Goal: Task Accomplishment & Management: Manage account settings

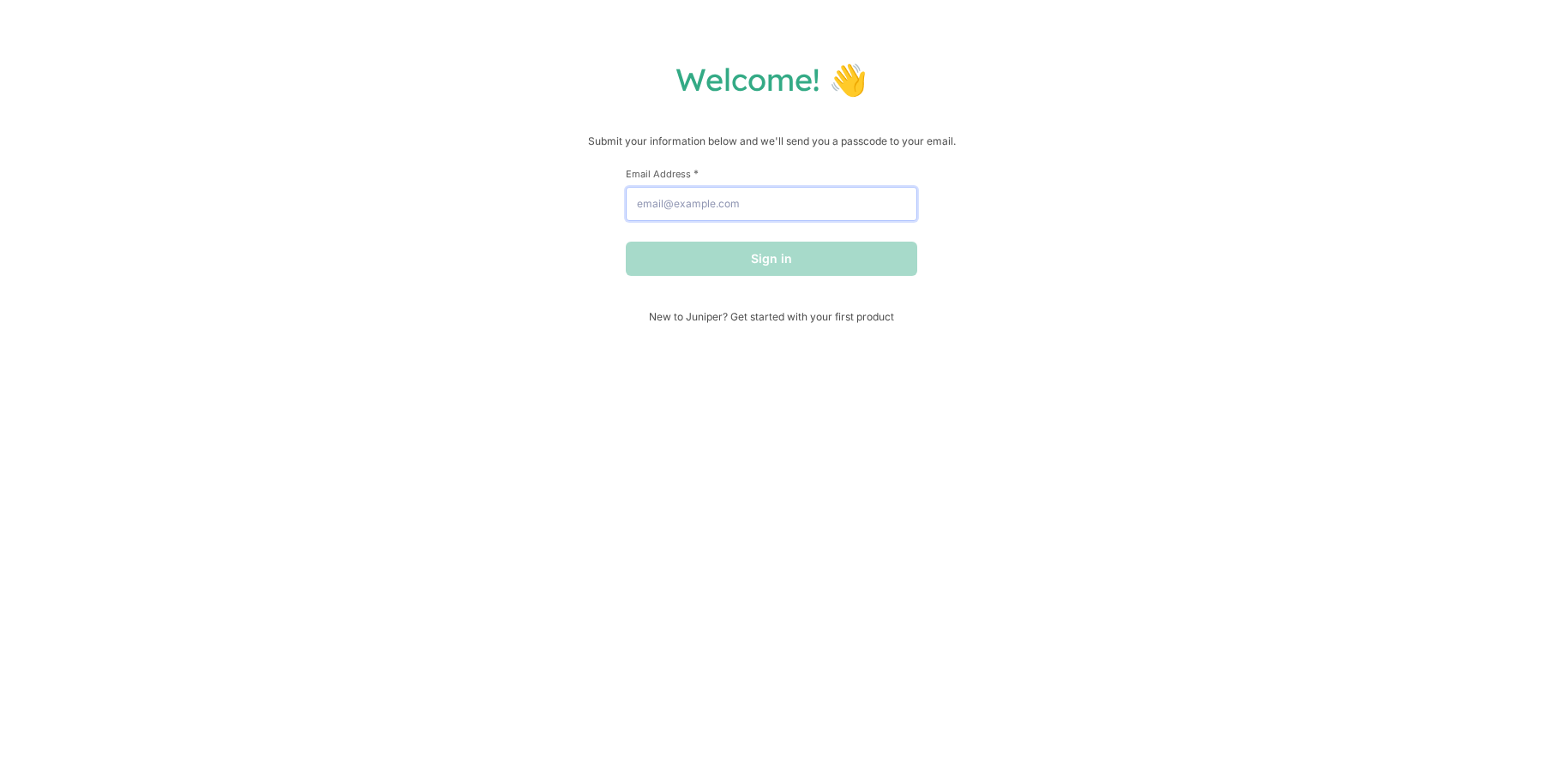
click at [802, 199] on input "Email Address *" at bounding box center [771, 204] width 292 height 35
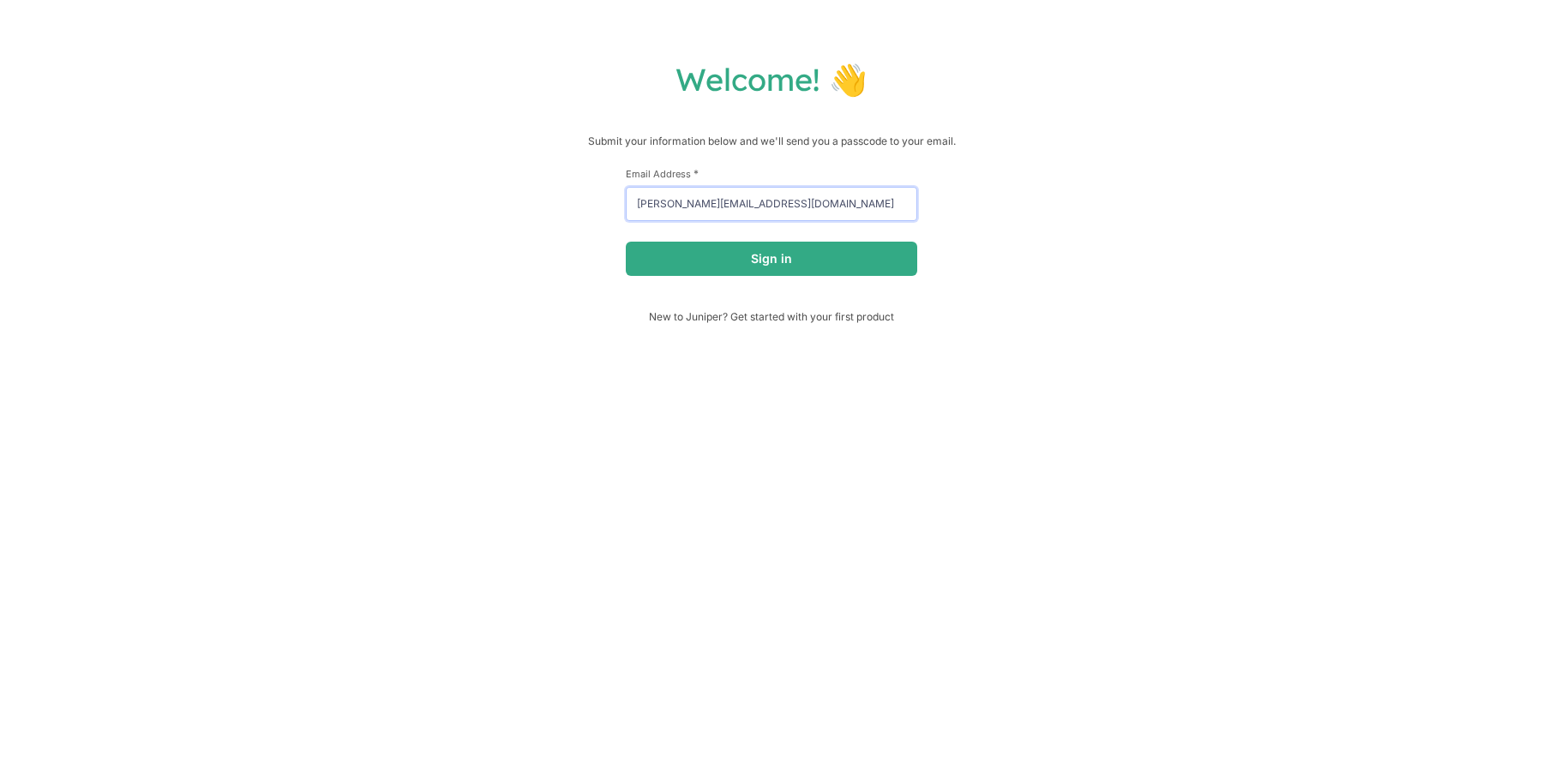
type input "[PERSON_NAME][EMAIL_ADDRESS][DOMAIN_NAME]"
click at [625, 242] on button "Sign in" at bounding box center [771, 259] width 292 height 35
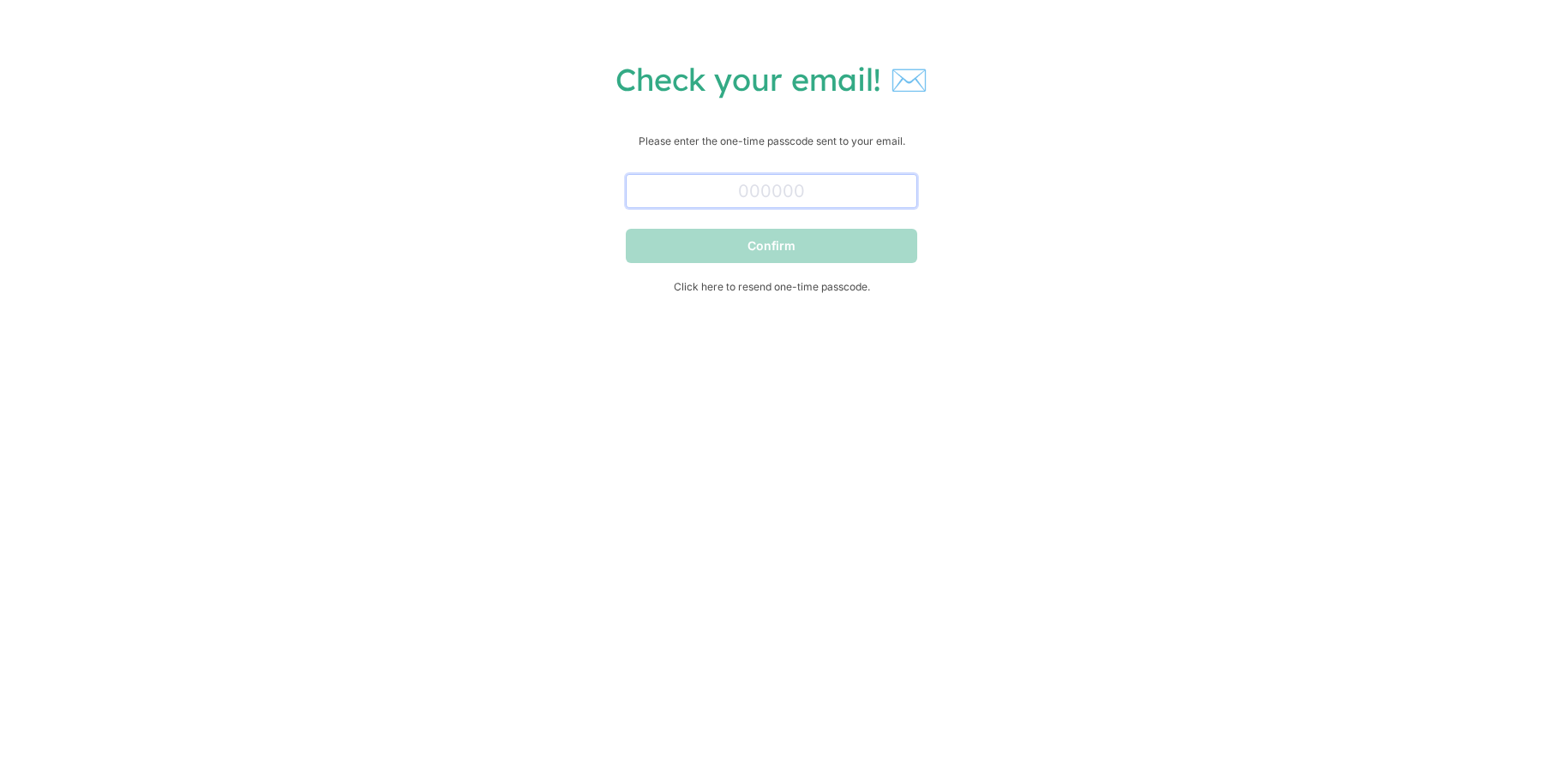
click at [808, 192] on input "text" at bounding box center [771, 191] width 292 height 35
type input "703308"
click at [859, 242] on button "Confirm" at bounding box center [771, 246] width 292 height 35
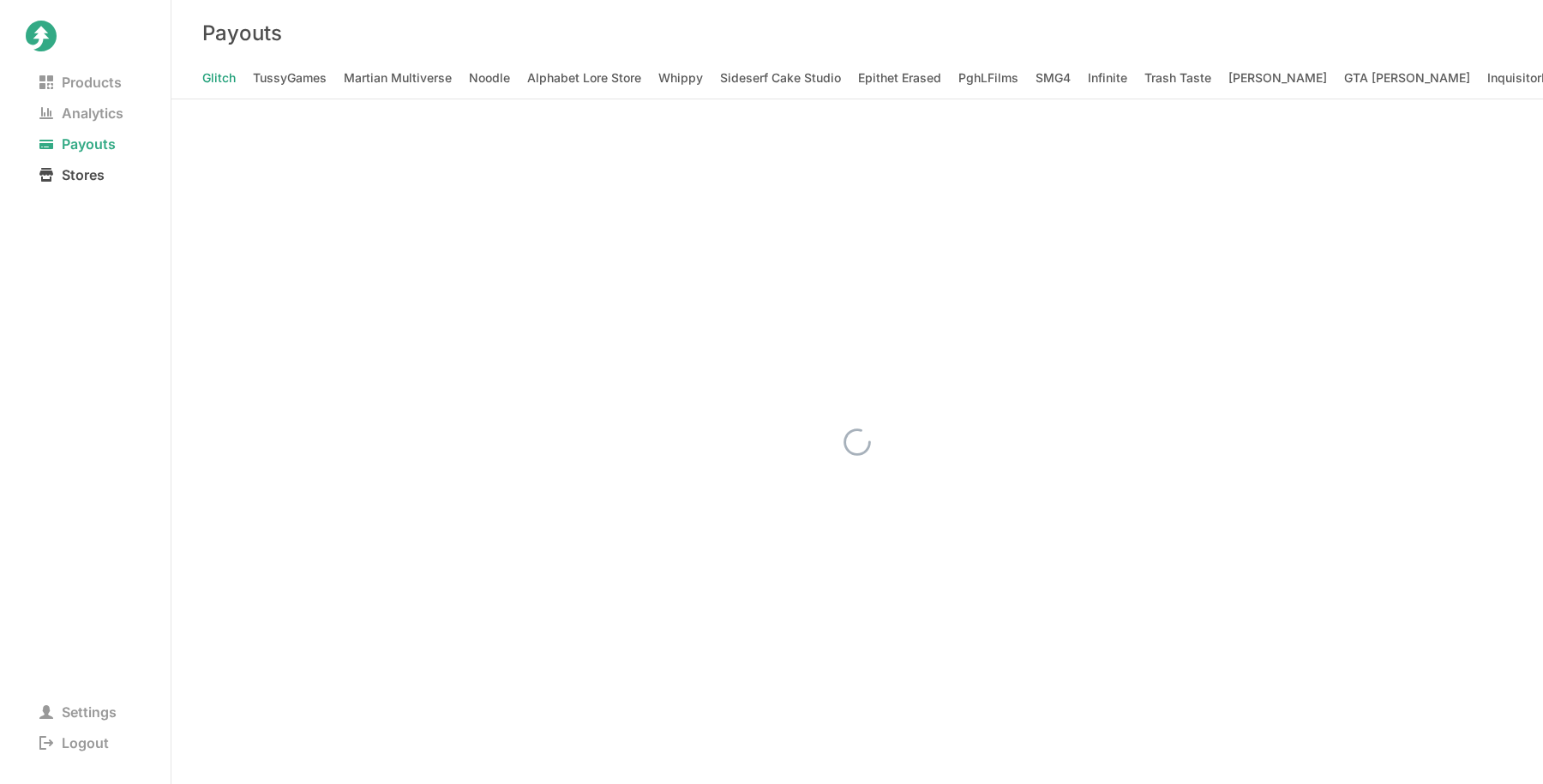
click at [81, 170] on span "Stores" at bounding box center [72, 175] width 93 height 24
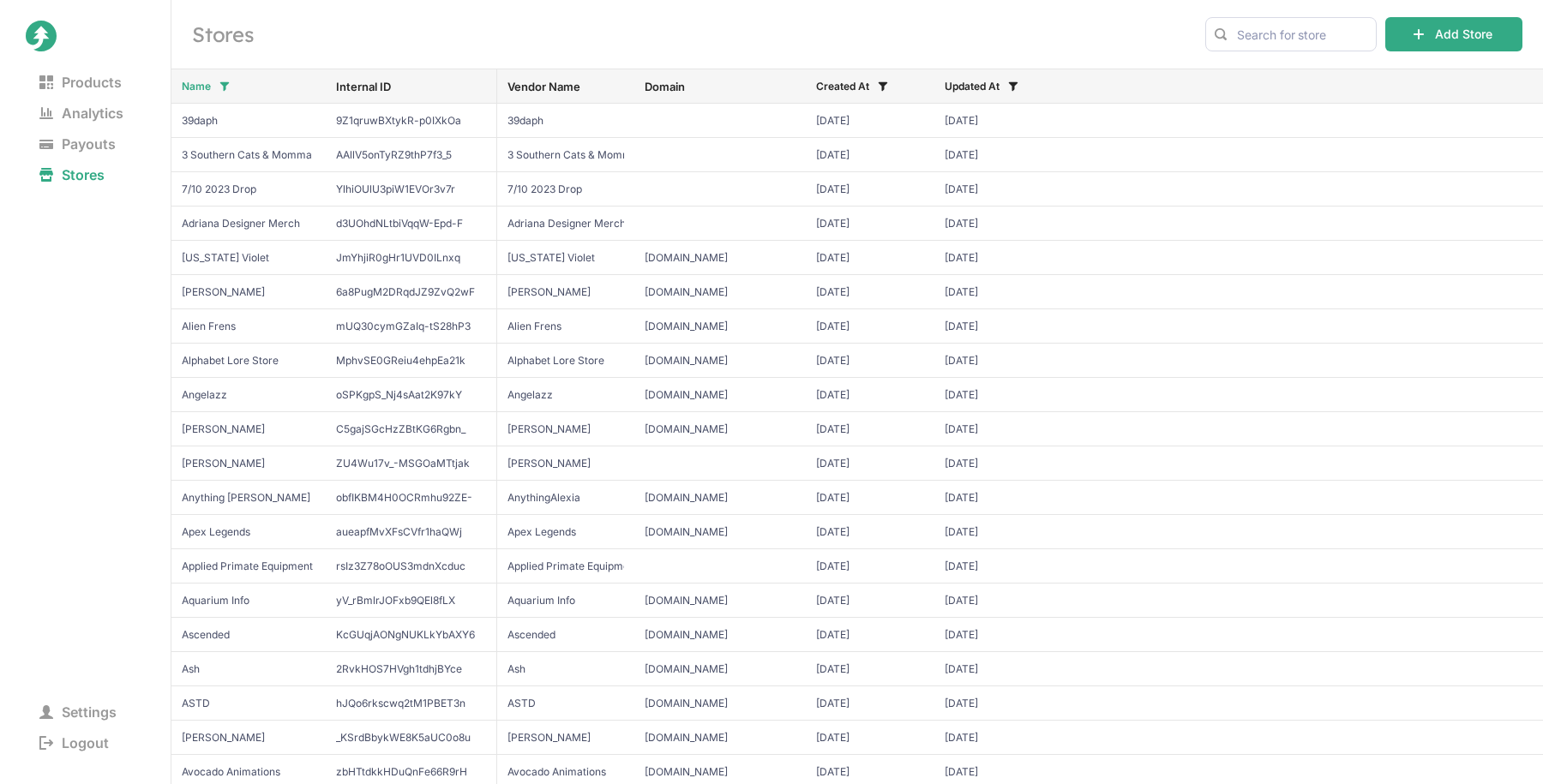
click at [1232, 36] on div at bounding box center [1220, 34] width 31 height 35
click at [1245, 37] on input "text" at bounding box center [1290, 34] width 171 height 35
type input "shiloh"
click at [1249, 69] on span "Shiloh & Bros" at bounding box center [1291, 70] width 143 height 17
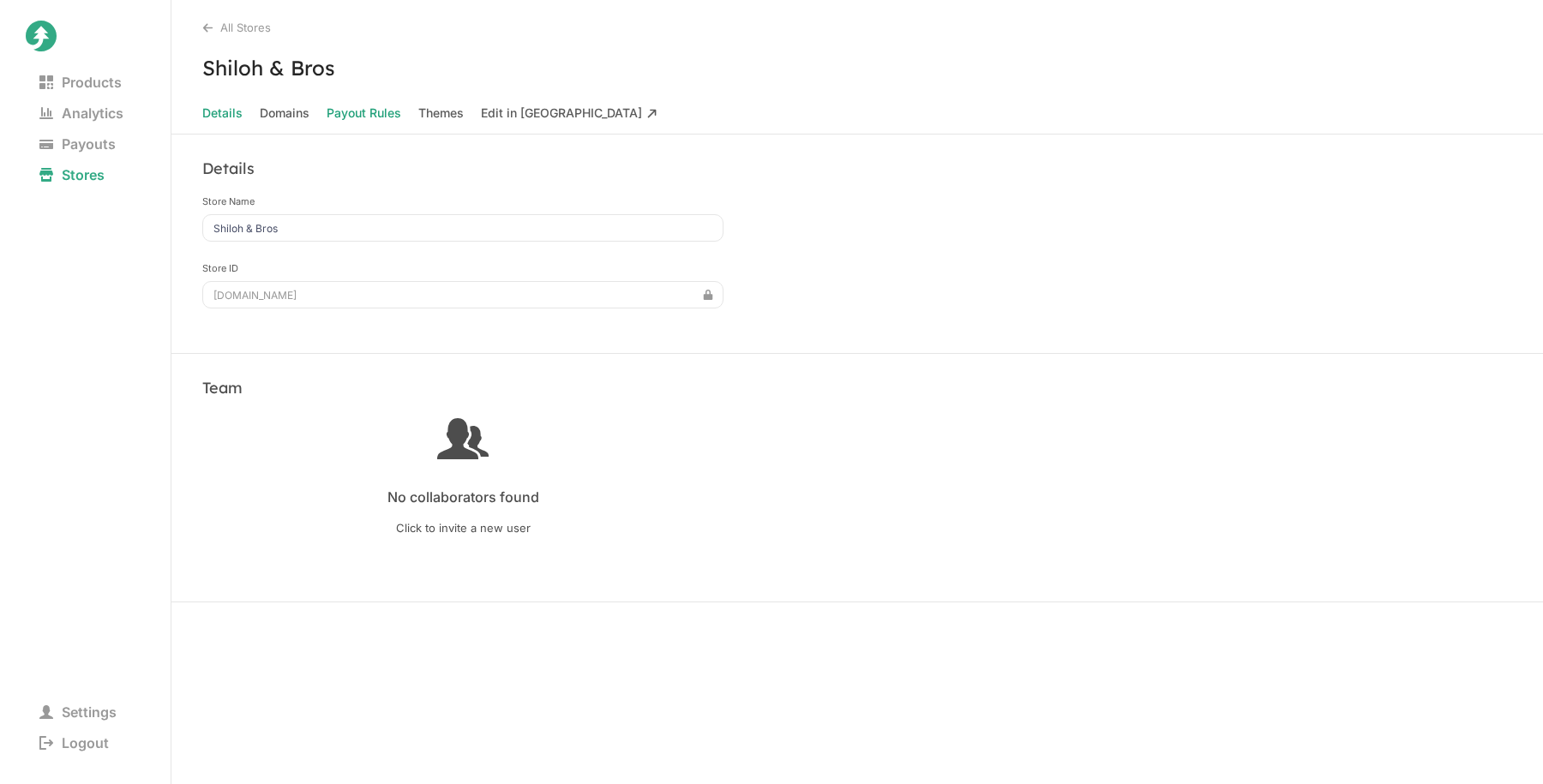
click at [339, 115] on Rules "Payout Rules" at bounding box center [364, 113] width 75 height 24
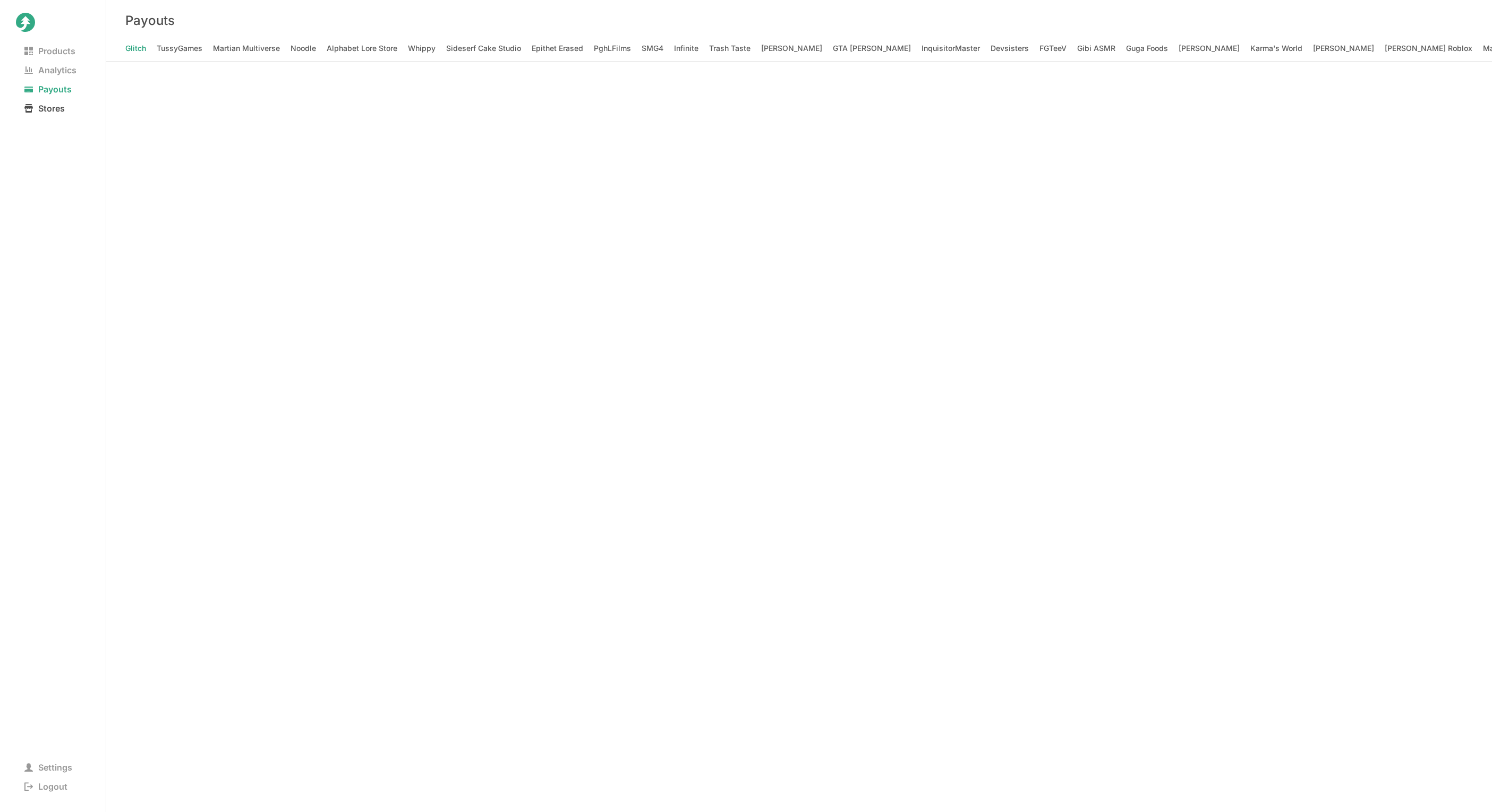
click at [41, 110] on span "Stores" at bounding box center [45, 108] width 57 height 15
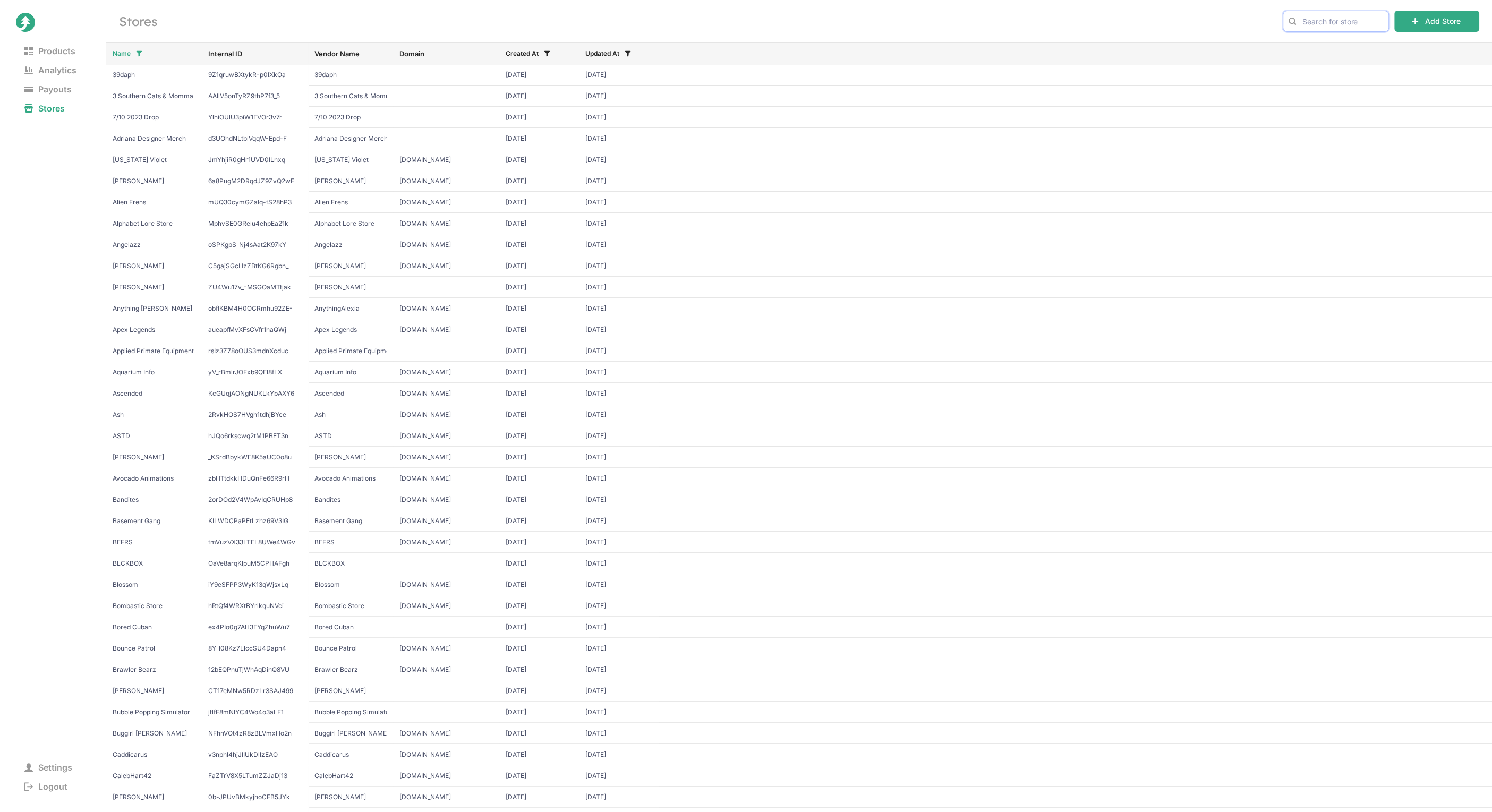
click at [1327, 23] on input "text" at bounding box center [1336, 21] width 106 height 21
type input "apex"
click at [1345, 39] on span "Apex Legends" at bounding box center [1336, 43] width 89 height 10
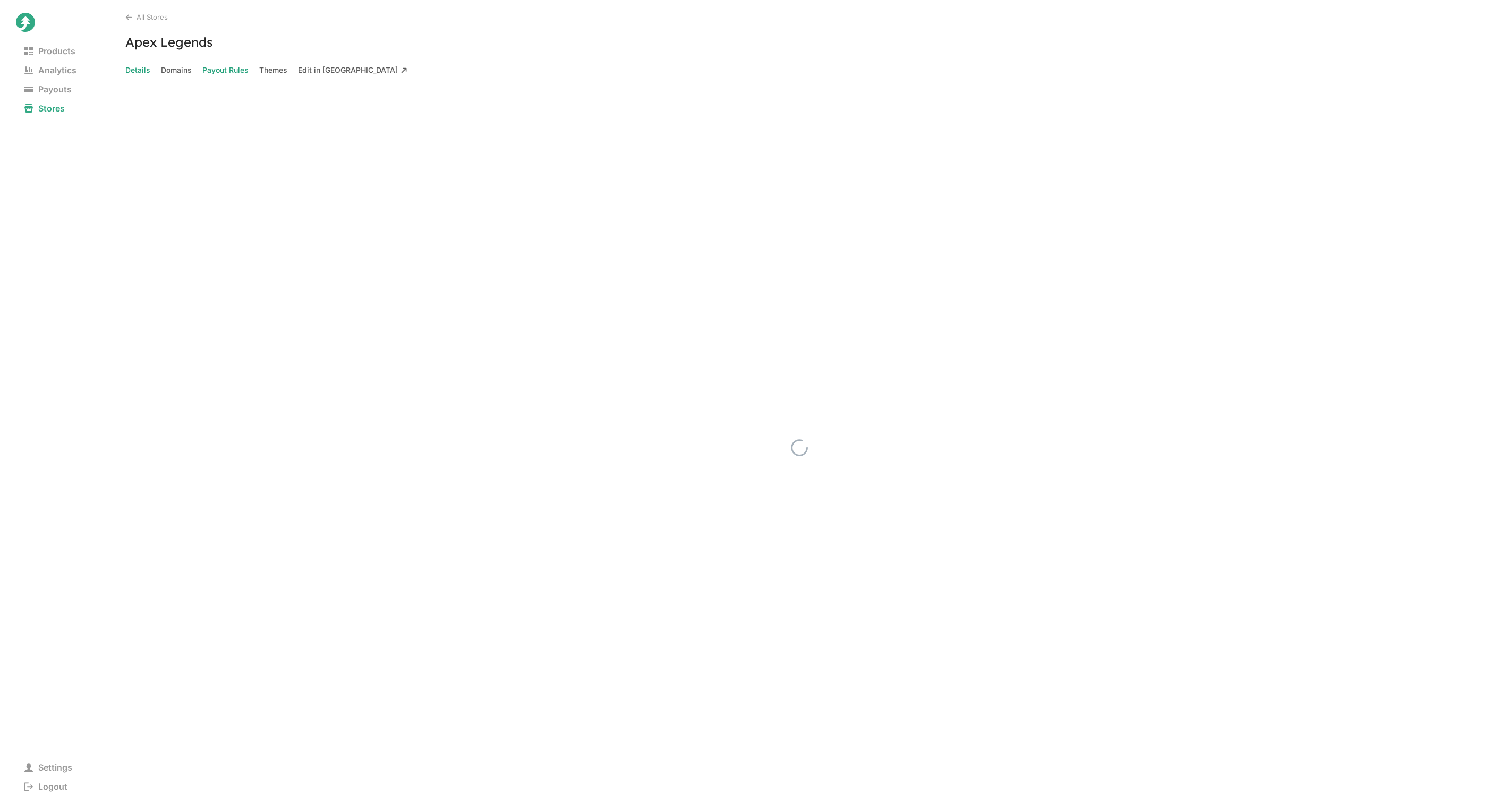
click at [235, 70] on Rules "Payout Rules" at bounding box center [225, 70] width 46 height 15
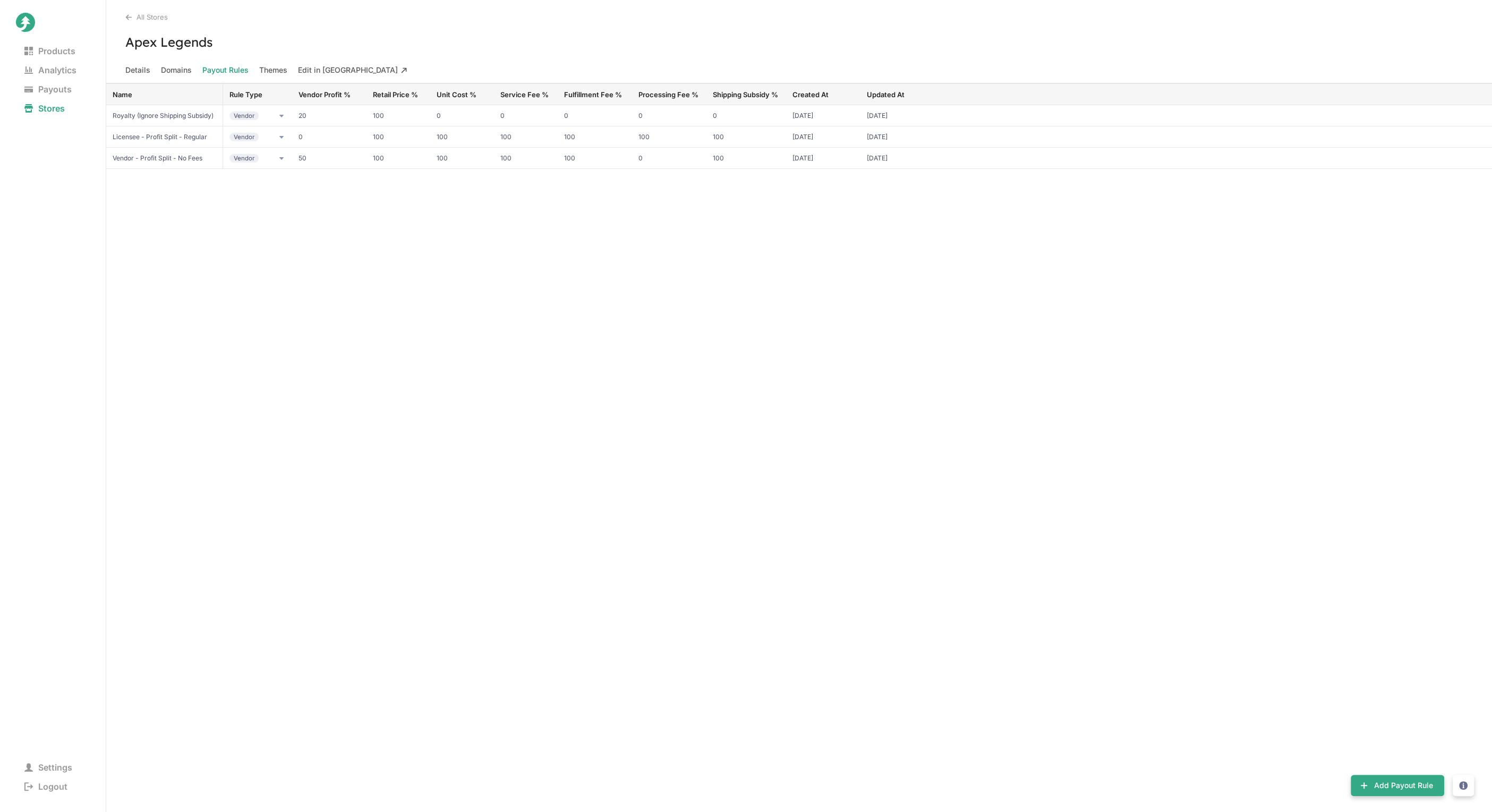
click at [129, 19] on icon at bounding box center [129, 17] width 6 height 5
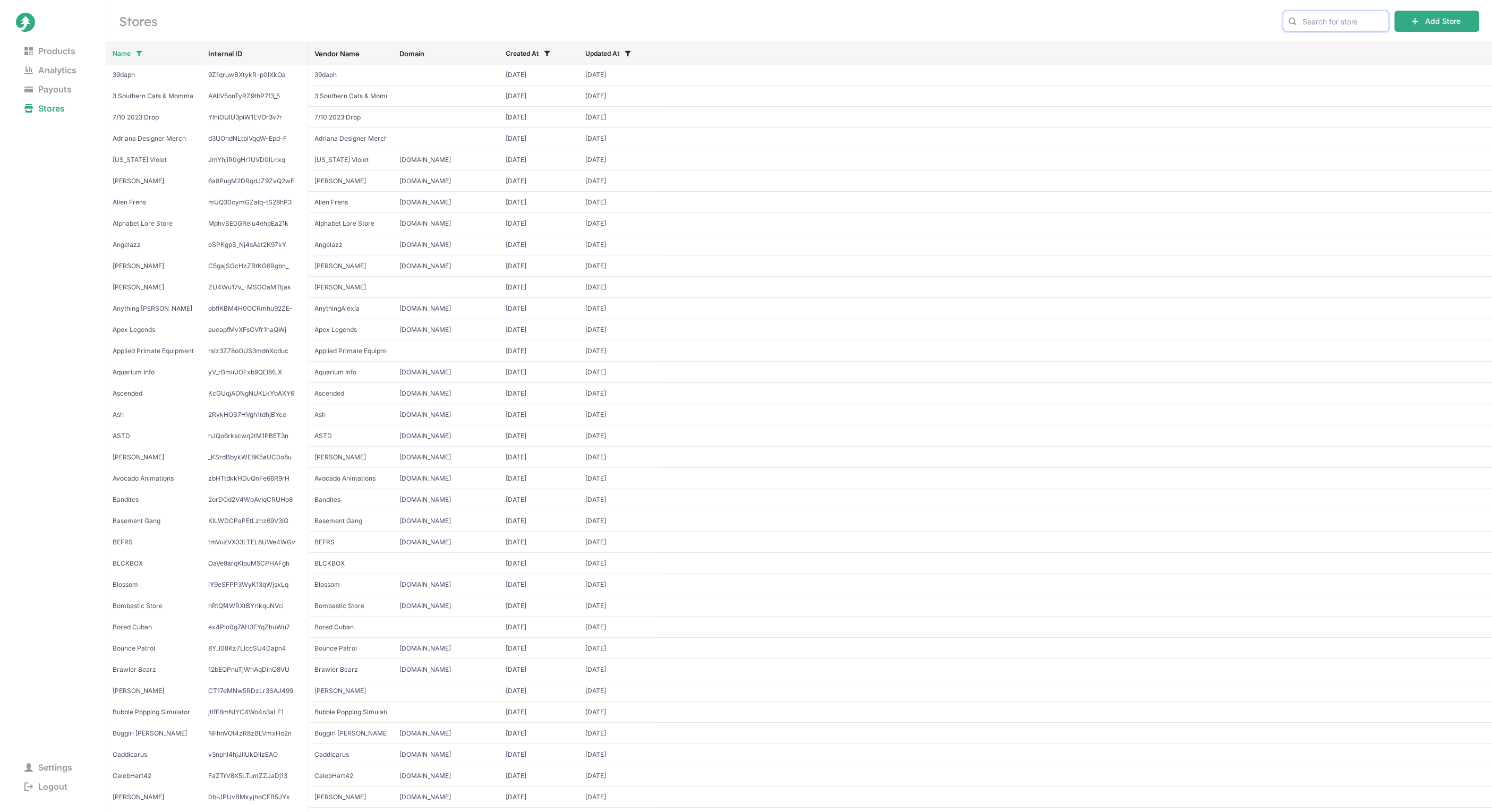
click at [1323, 27] on input "text" at bounding box center [1336, 21] width 106 height 21
click at [1341, 46] on span "Another Axiom" at bounding box center [1336, 43] width 89 height 10
click at [1329, 19] on input "another" at bounding box center [1336, 21] width 106 height 21
click at [1330, 42] on icon at bounding box center [1330, 43] width 6 height 6
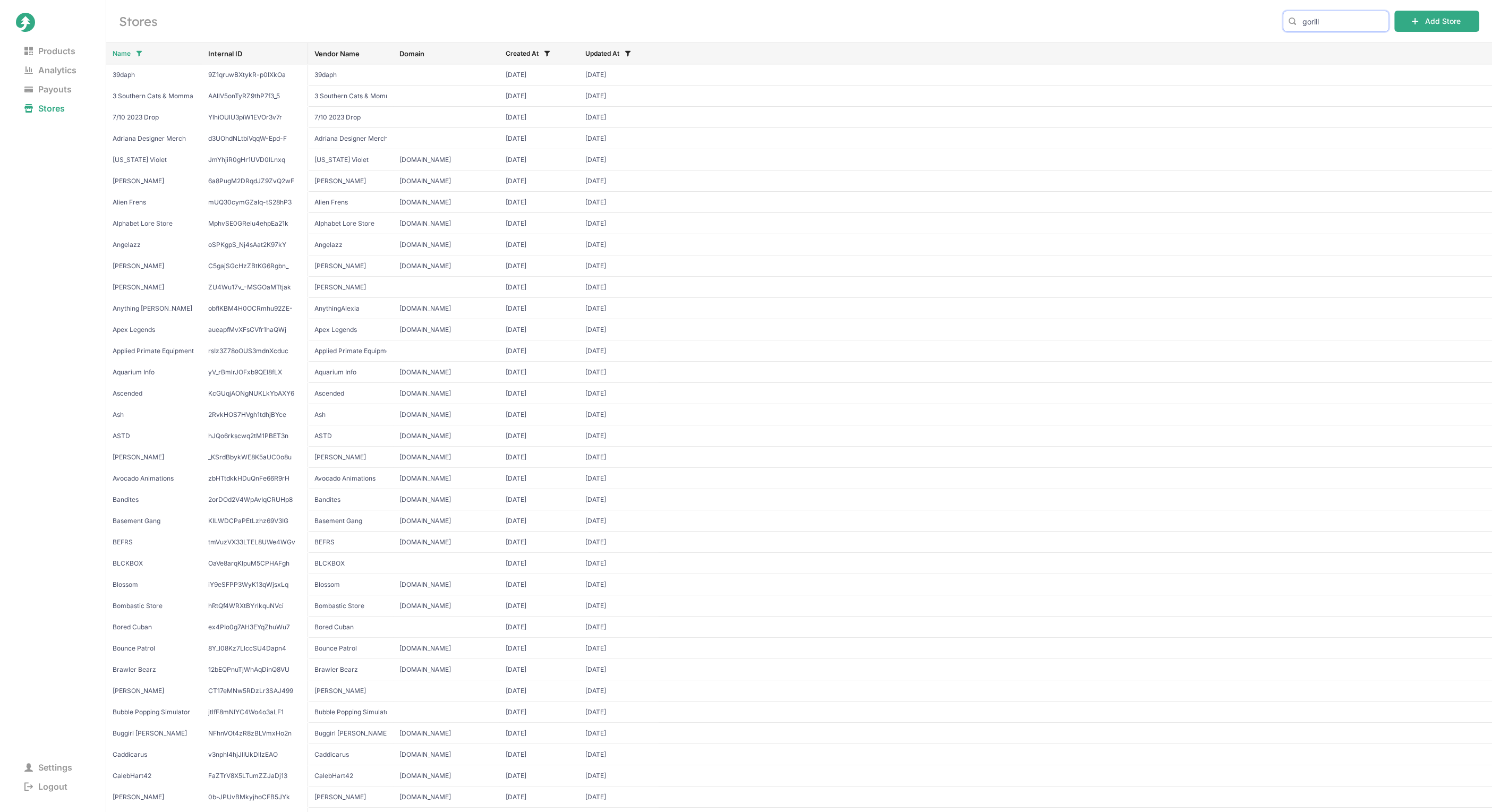
click at [1317, 17] on input "gorill" at bounding box center [1336, 21] width 106 height 21
click at [1315, 39] on span "[PERSON_NAME] [PERSON_NAME]" at bounding box center [1348, 43] width 114 height 10
click at [1310, 26] on input "moriah" at bounding box center [1336, 21] width 106 height 21
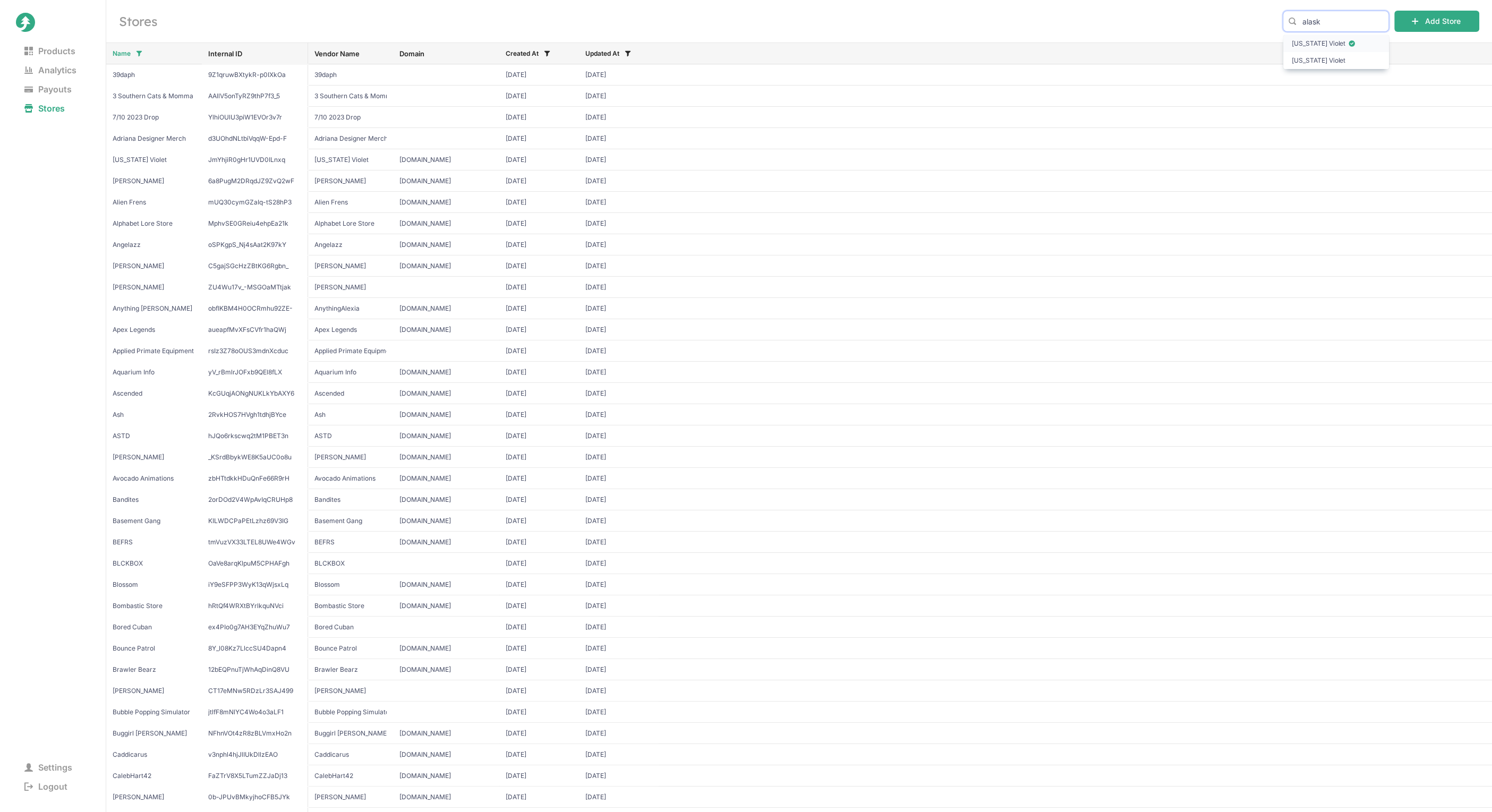
type input "alask"
click at [1317, 43] on span "[US_STATE] Violet" at bounding box center [1336, 43] width 89 height 10
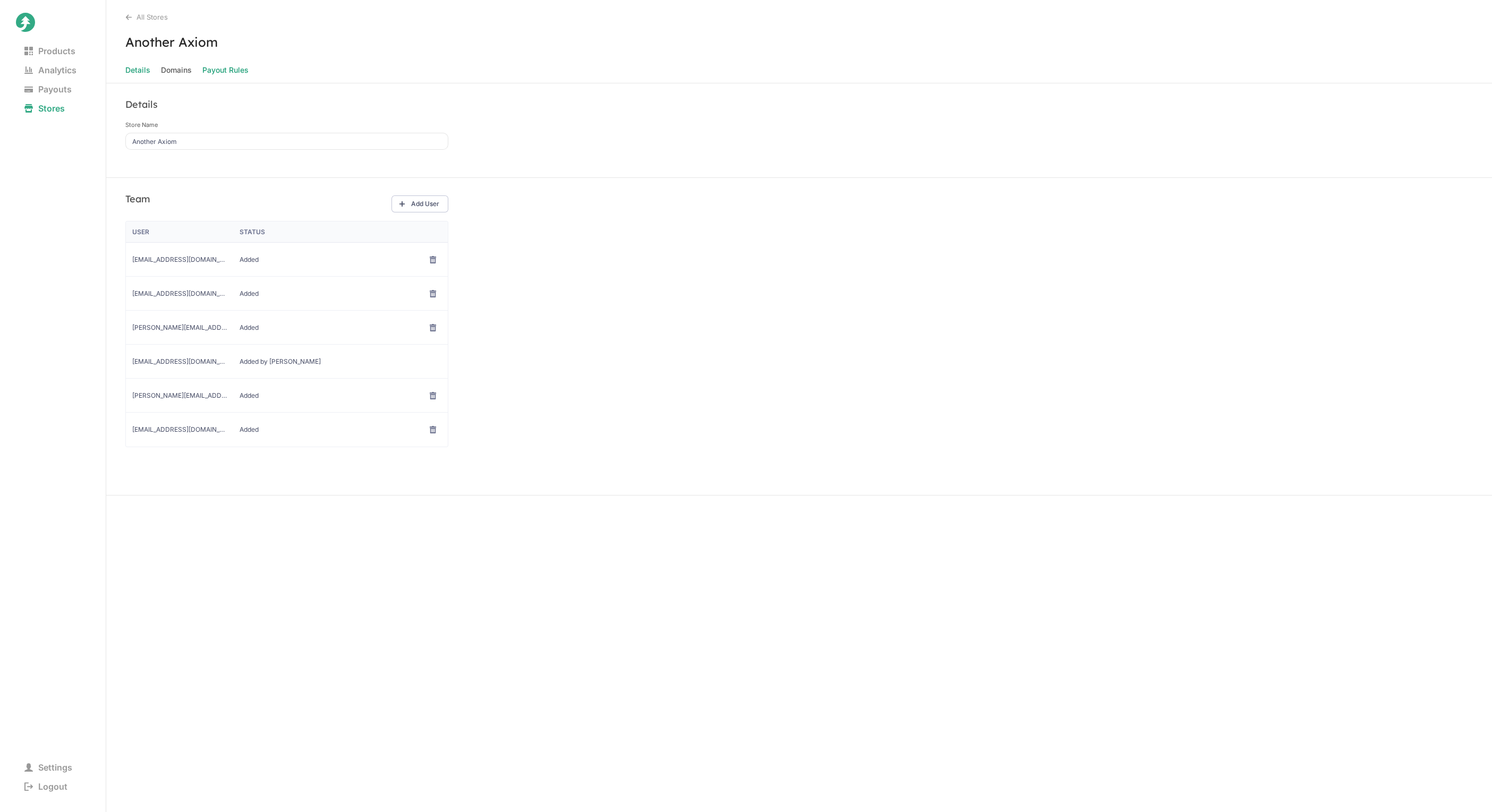
click at [220, 71] on Rules "Payout Rules" at bounding box center [225, 70] width 46 height 15
click at [228, 72] on Rules "Payout Rules" at bounding box center [225, 70] width 46 height 15
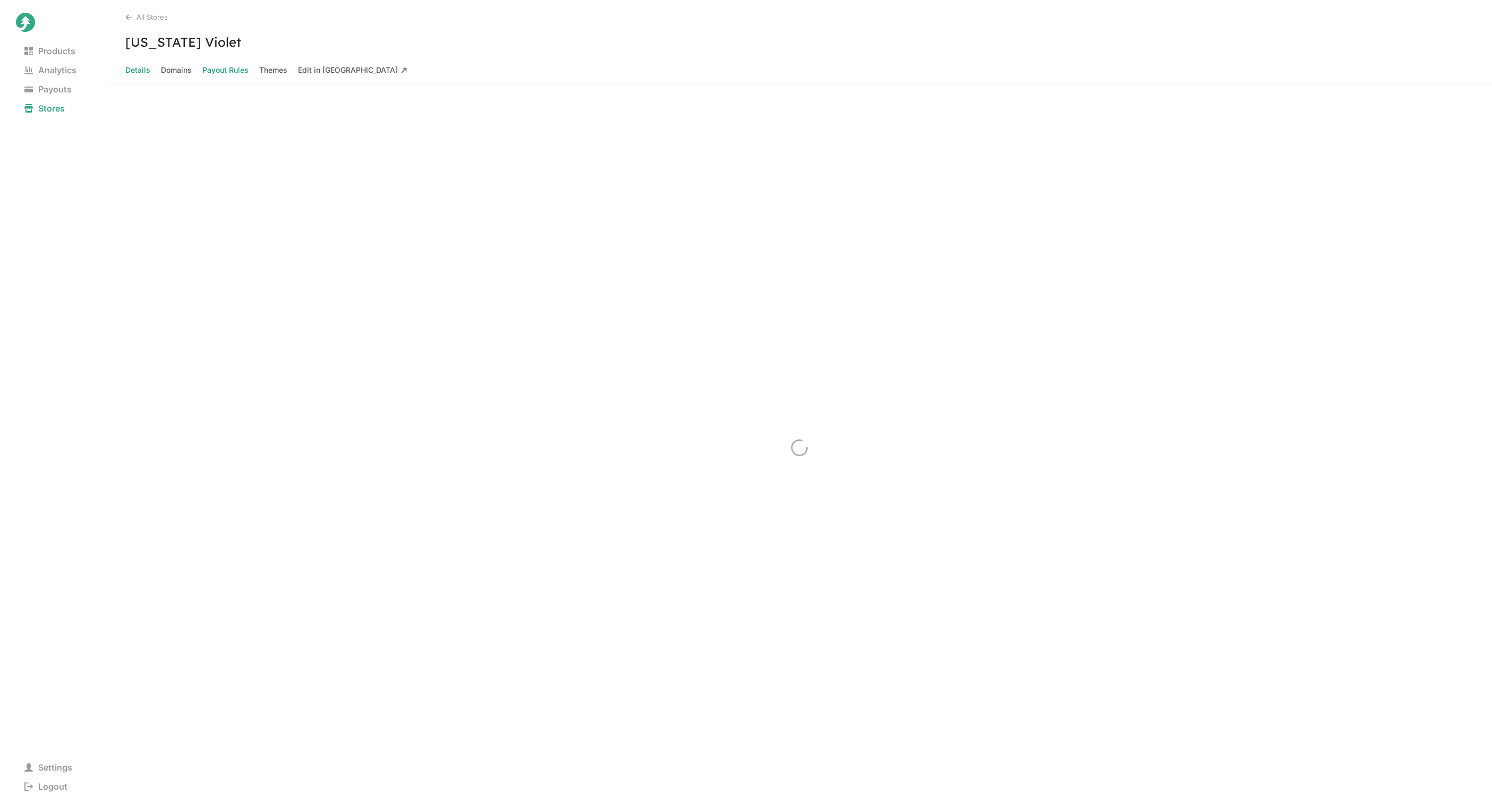
click at [228, 67] on Rules "Payout Rules" at bounding box center [225, 70] width 46 height 15
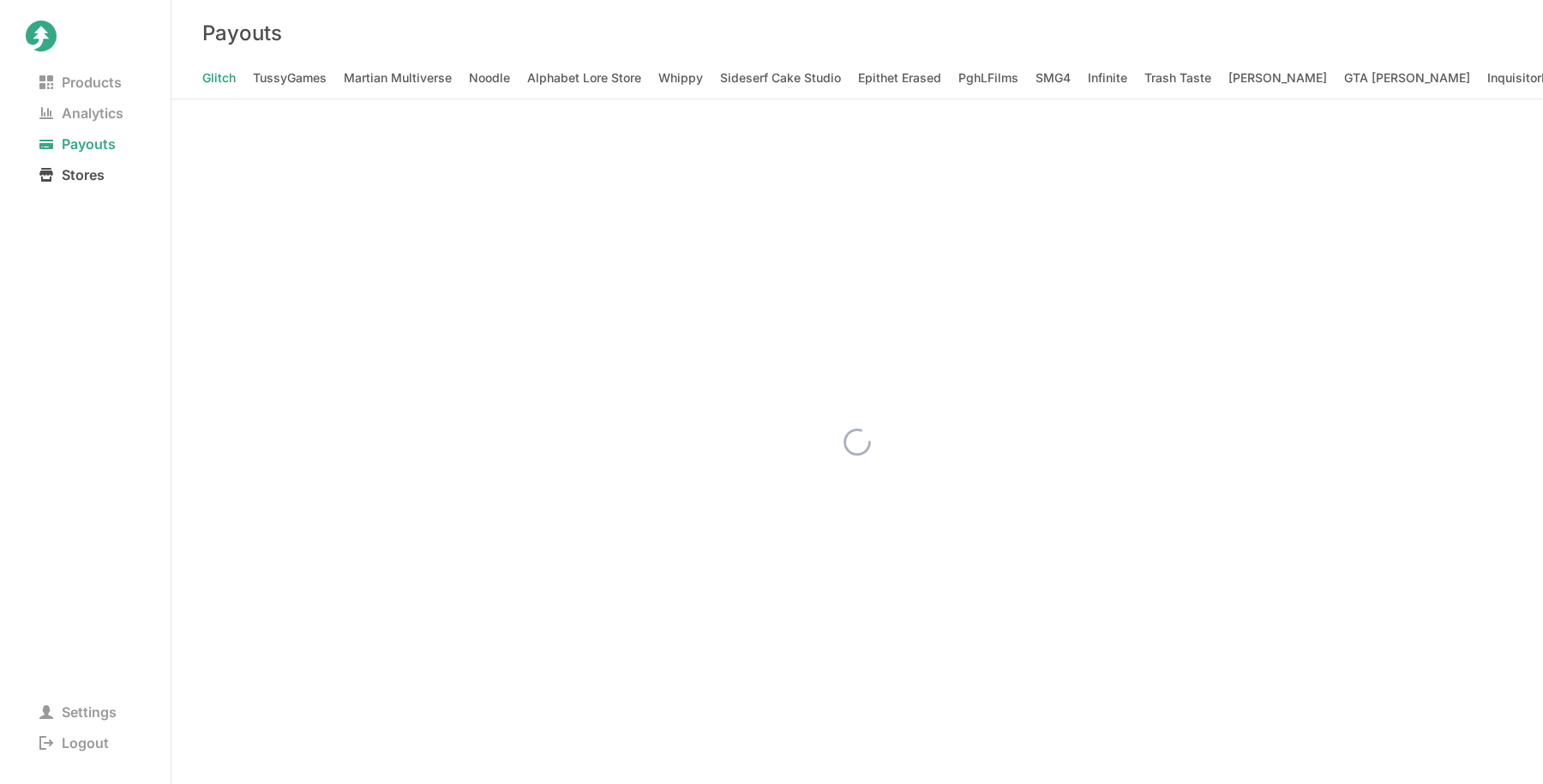
click at [88, 178] on span "Stores" at bounding box center [72, 175] width 93 height 24
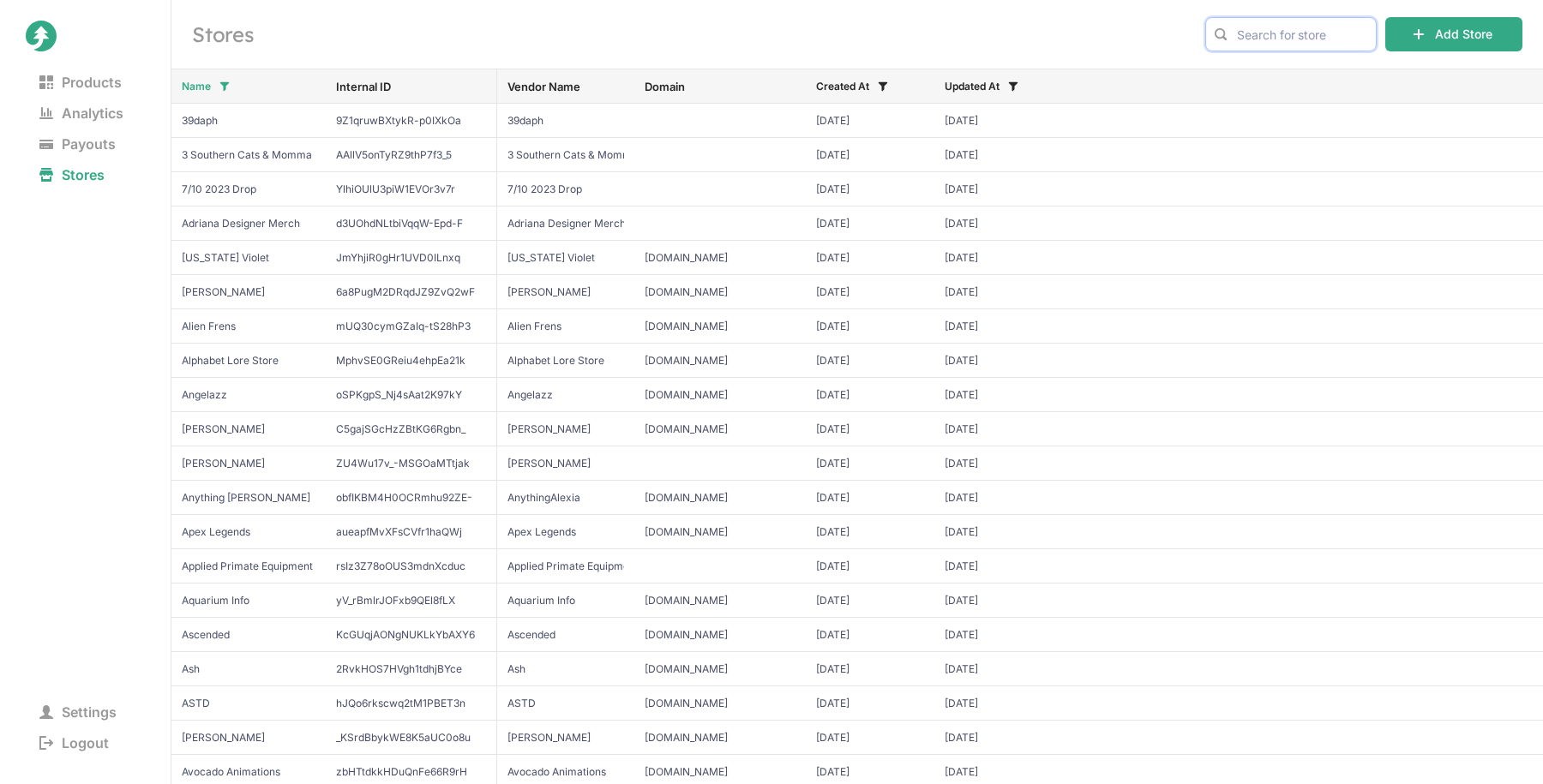
click at [1290, 31] on input "text" at bounding box center [1290, 34] width 171 height 35
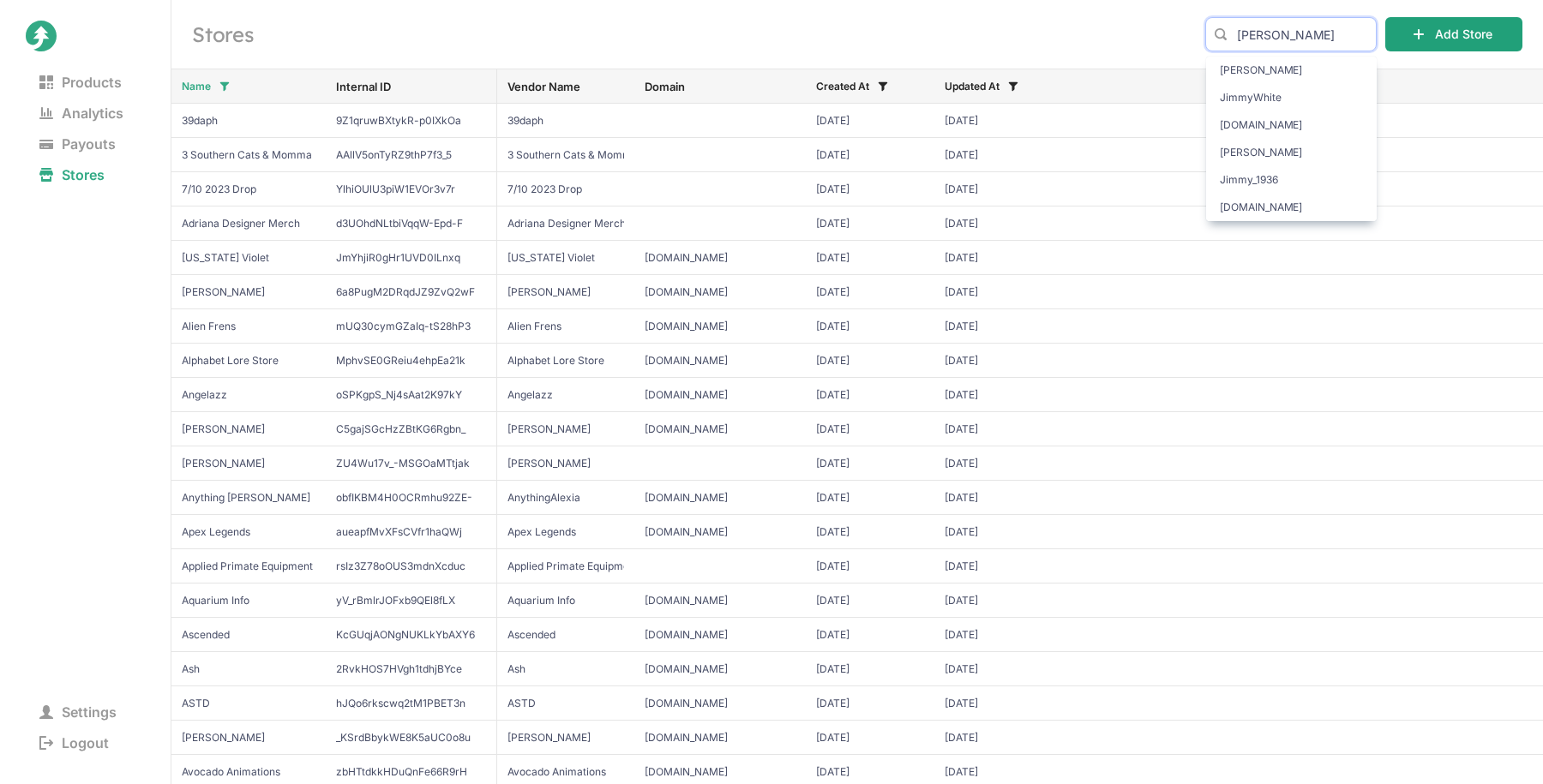
type input "[PERSON_NAME]"
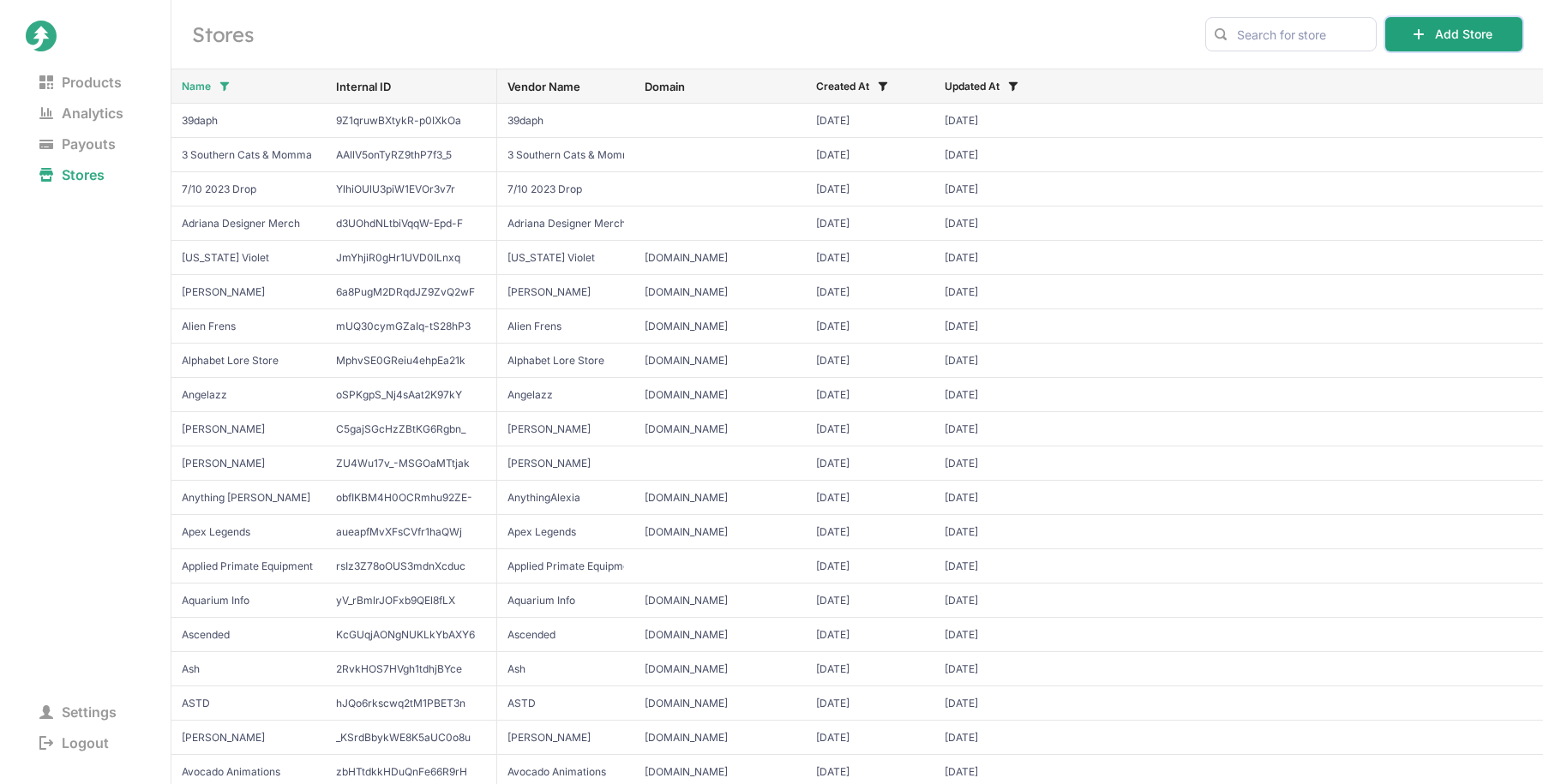
click at [1450, 35] on button "Add Store" at bounding box center [1453, 34] width 137 height 35
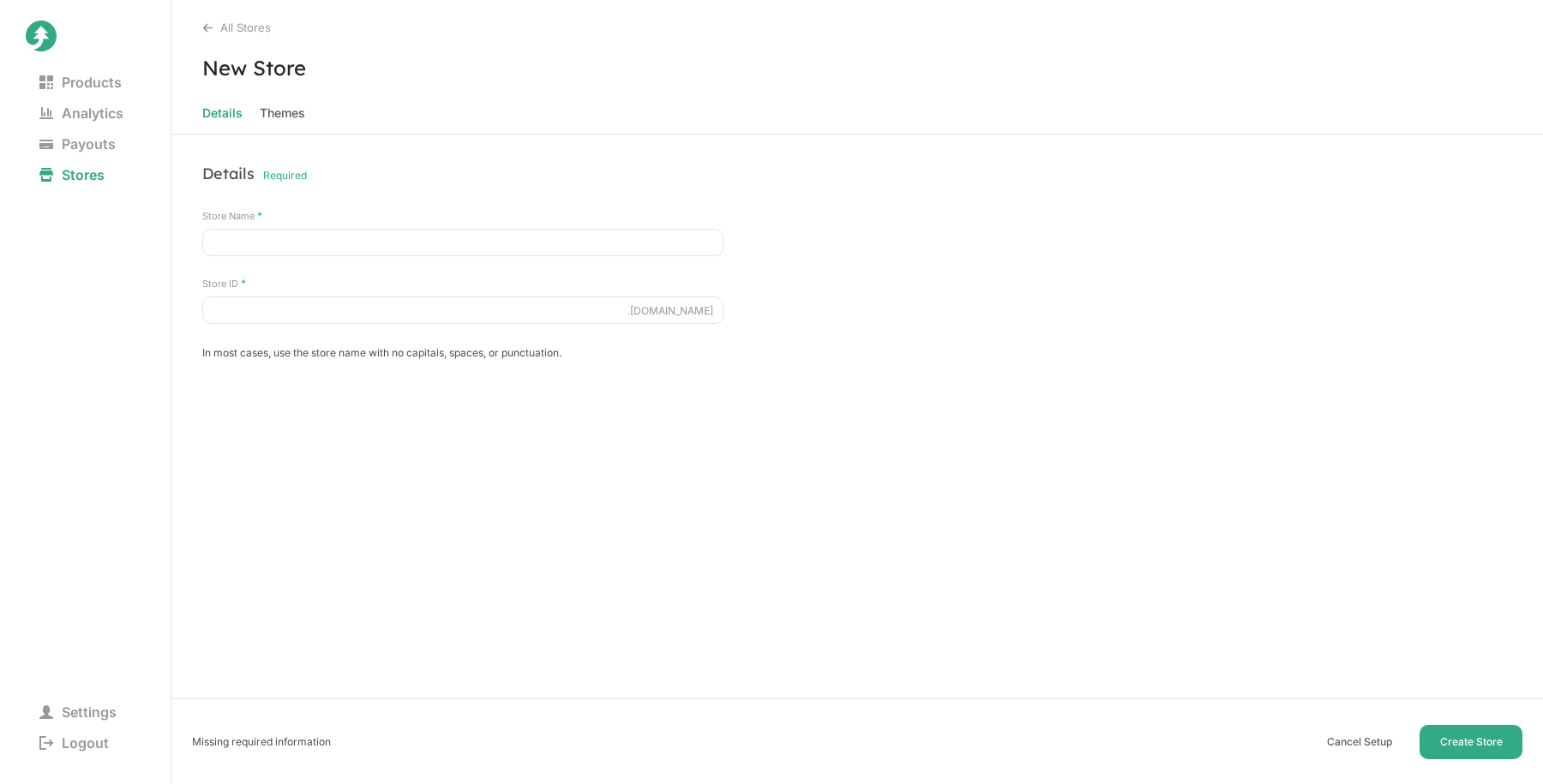
click at [222, 104] on span "Details" at bounding box center [221, 113] width 40 height 24
click at [228, 116] on span "Details" at bounding box center [221, 113] width 40 height 24
click at [289, 118] on span "Themes" at bounding box center [282, 113] width 46 height 24
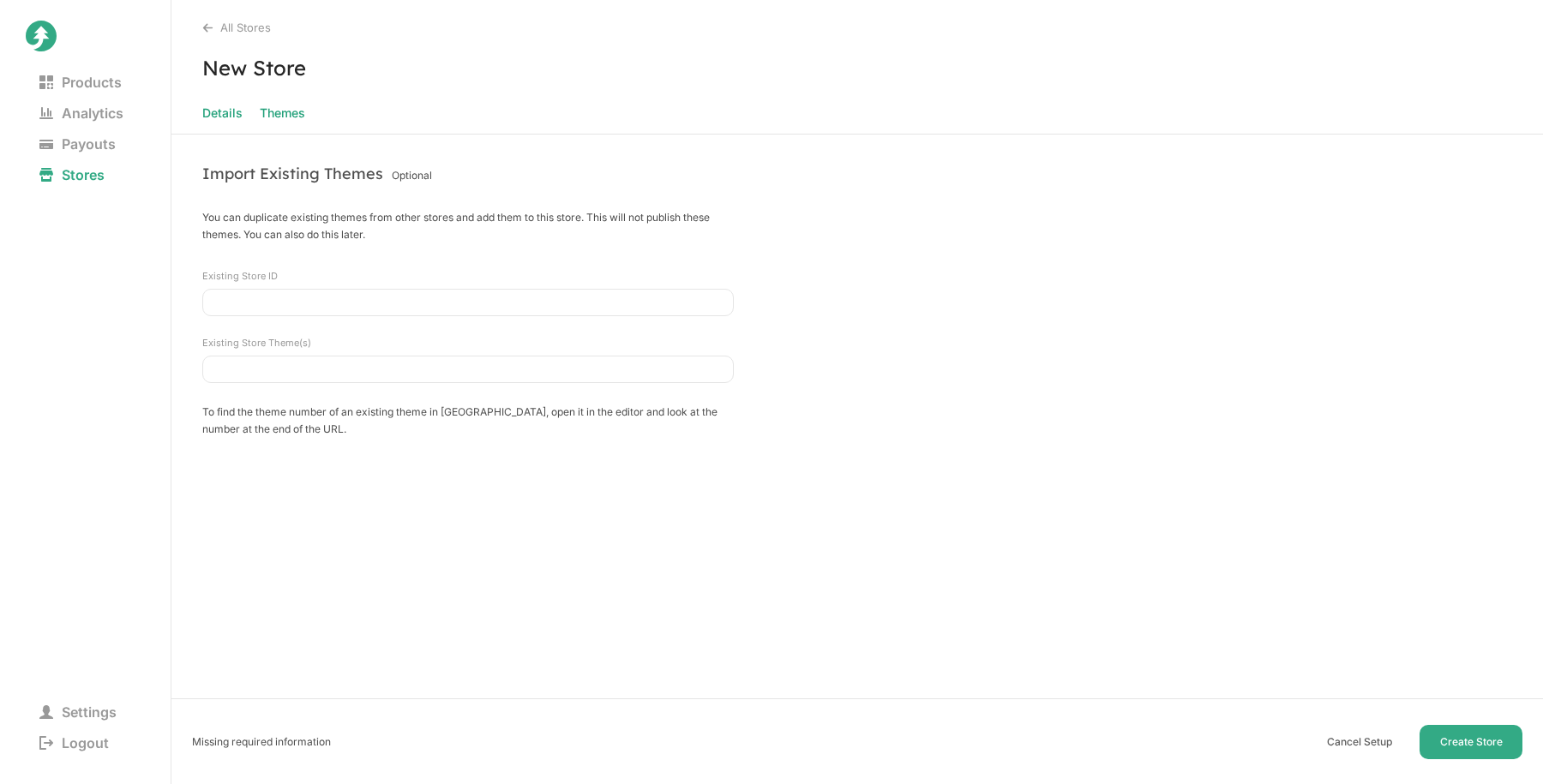
click at [220, 112] on span "Details" at bounding box center [221, 113] width 40 height 24
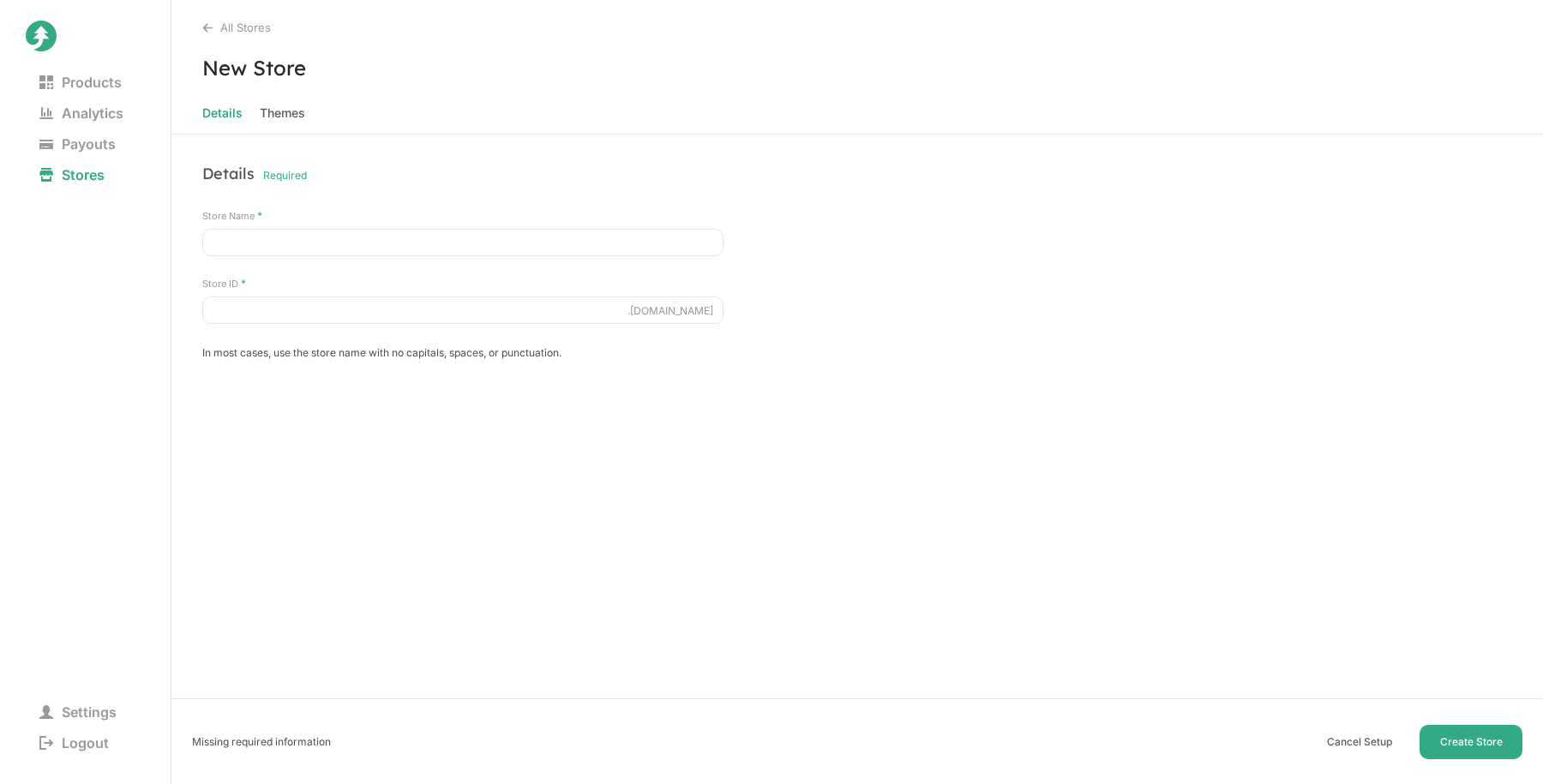
click at [207, 21] on div "All Stores" at bounding box center [872, 27] width 1340 height 14
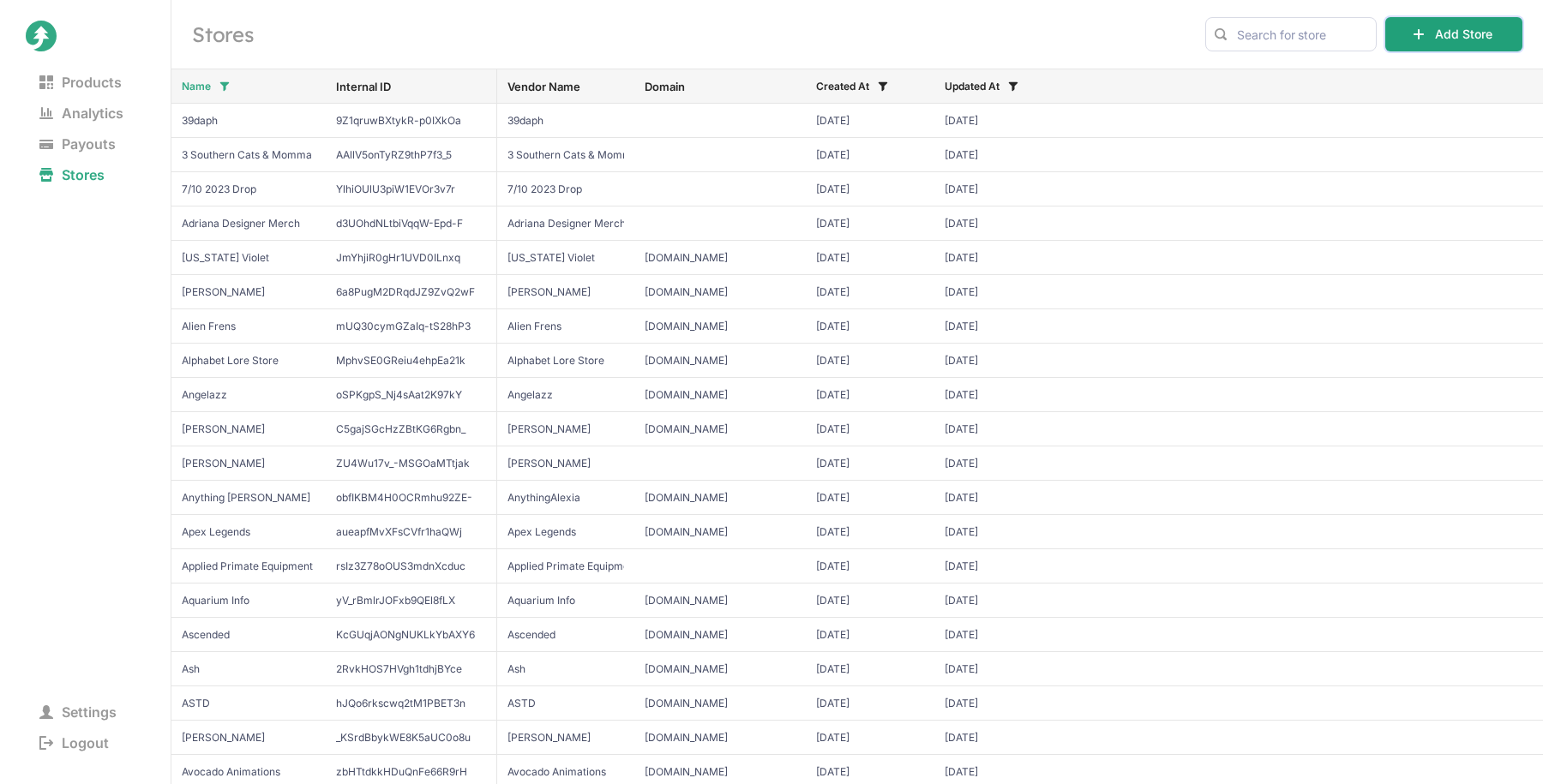
click at [1419, 36] on icon at bounding box center [1418, 34] width 10 height 10
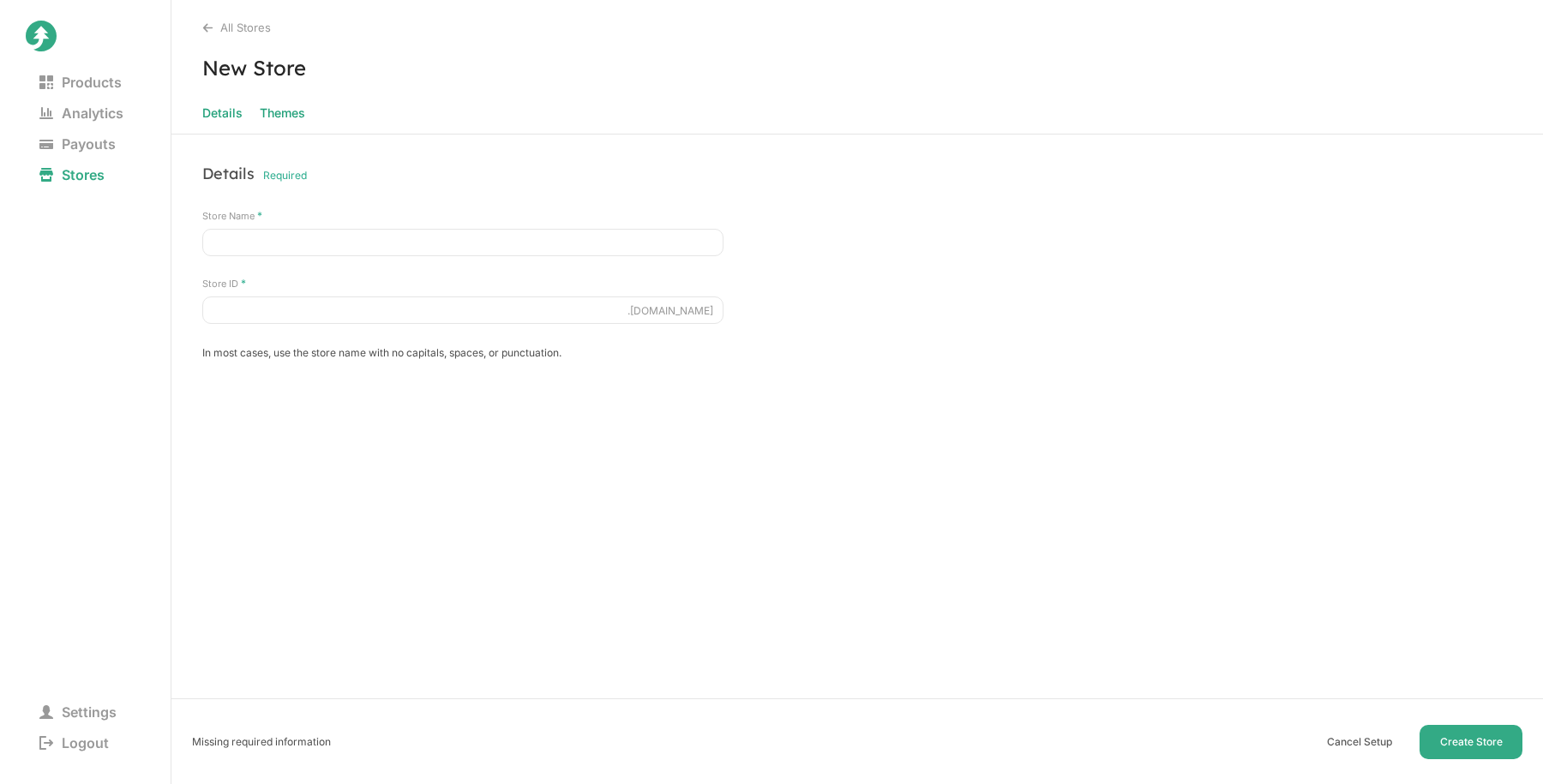
click at [264, 108] on span "Themes" at bounding box center [282, 113] width 46 height 24
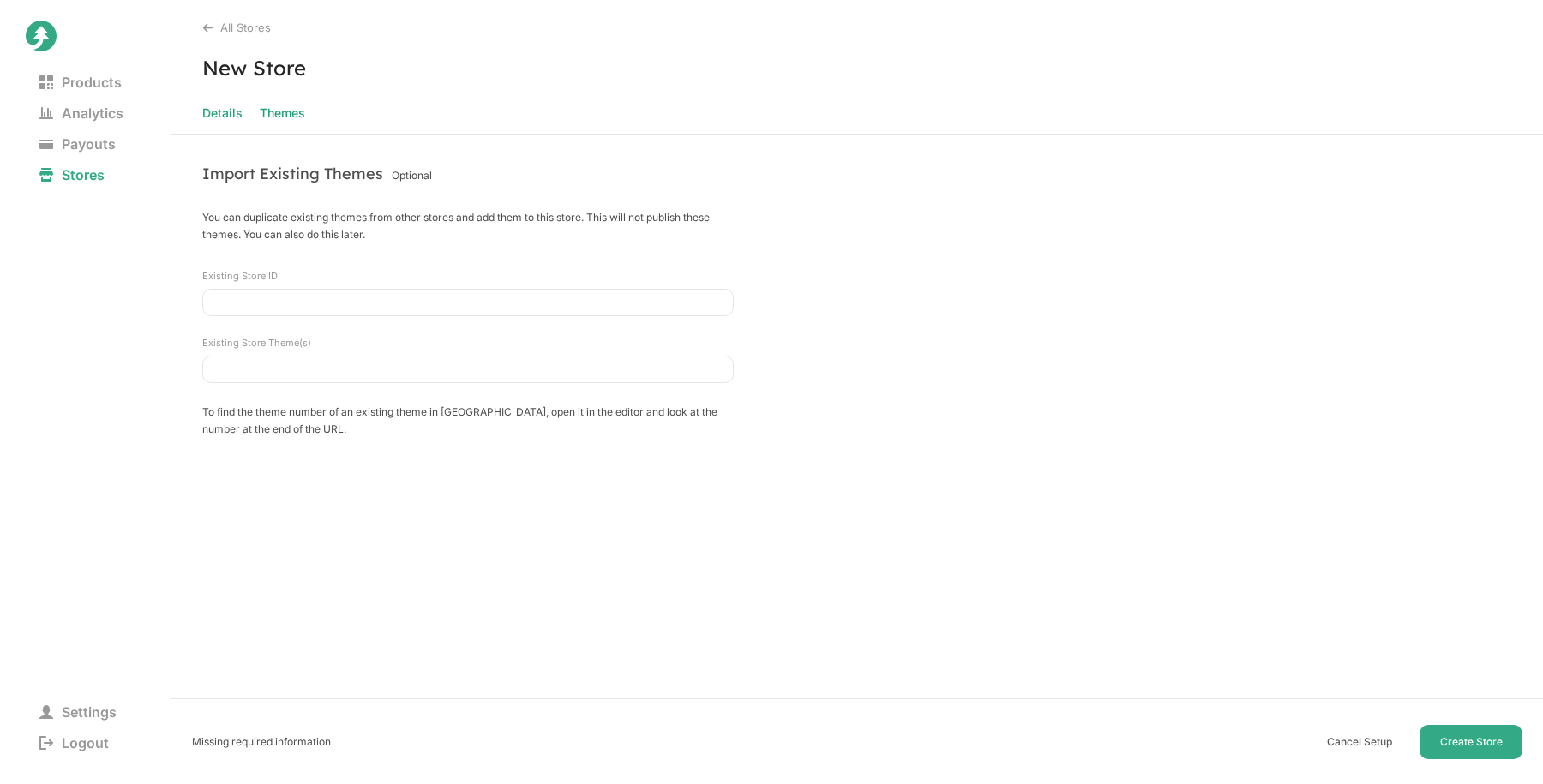
click at [212, 111] on span "Details" at bounding box center [221, 113] width 40 height 24
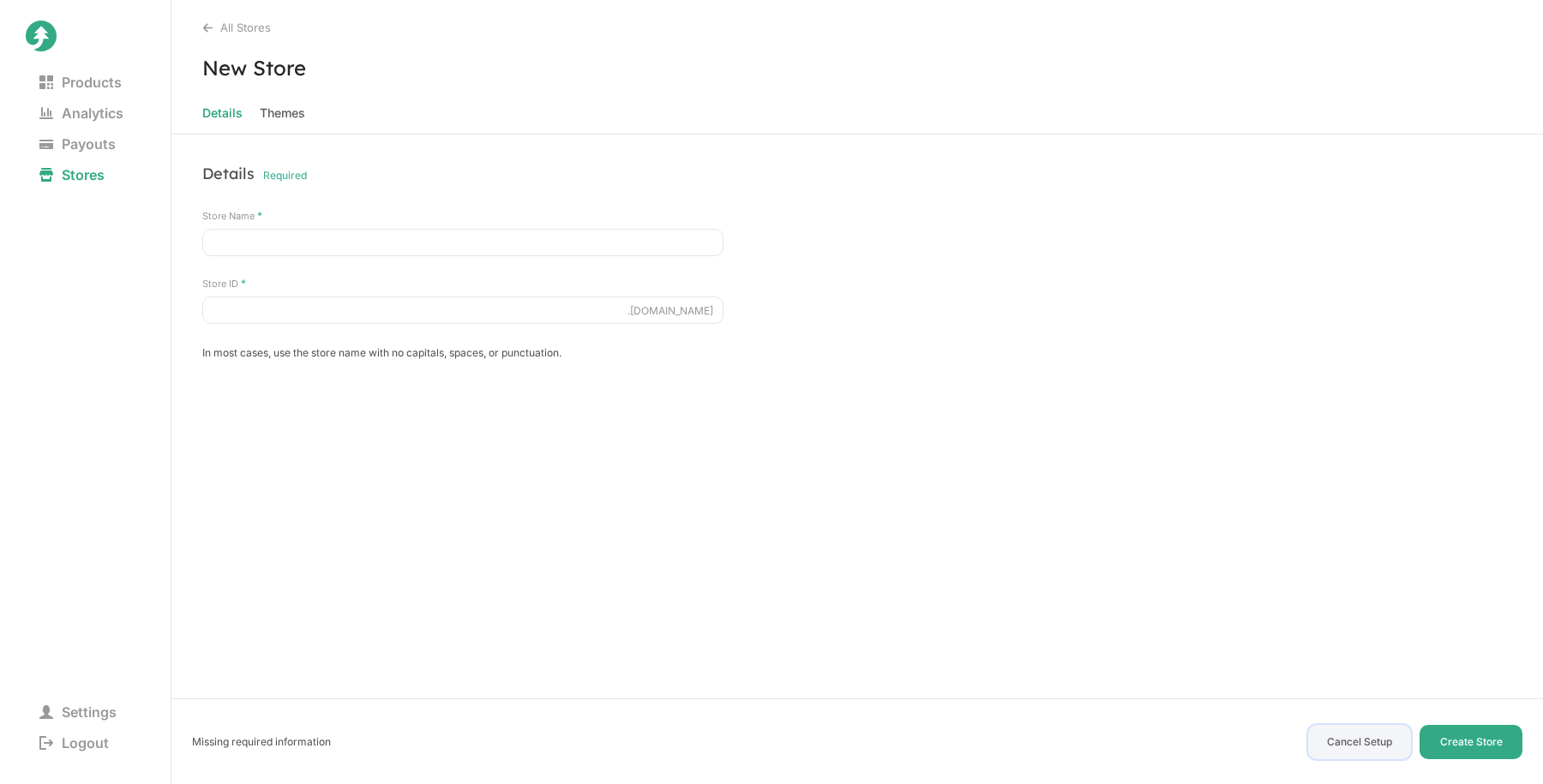
click at [1350, 750] on button "Cancel Setup" at bounding box center [1359, 742] width 103 height 35
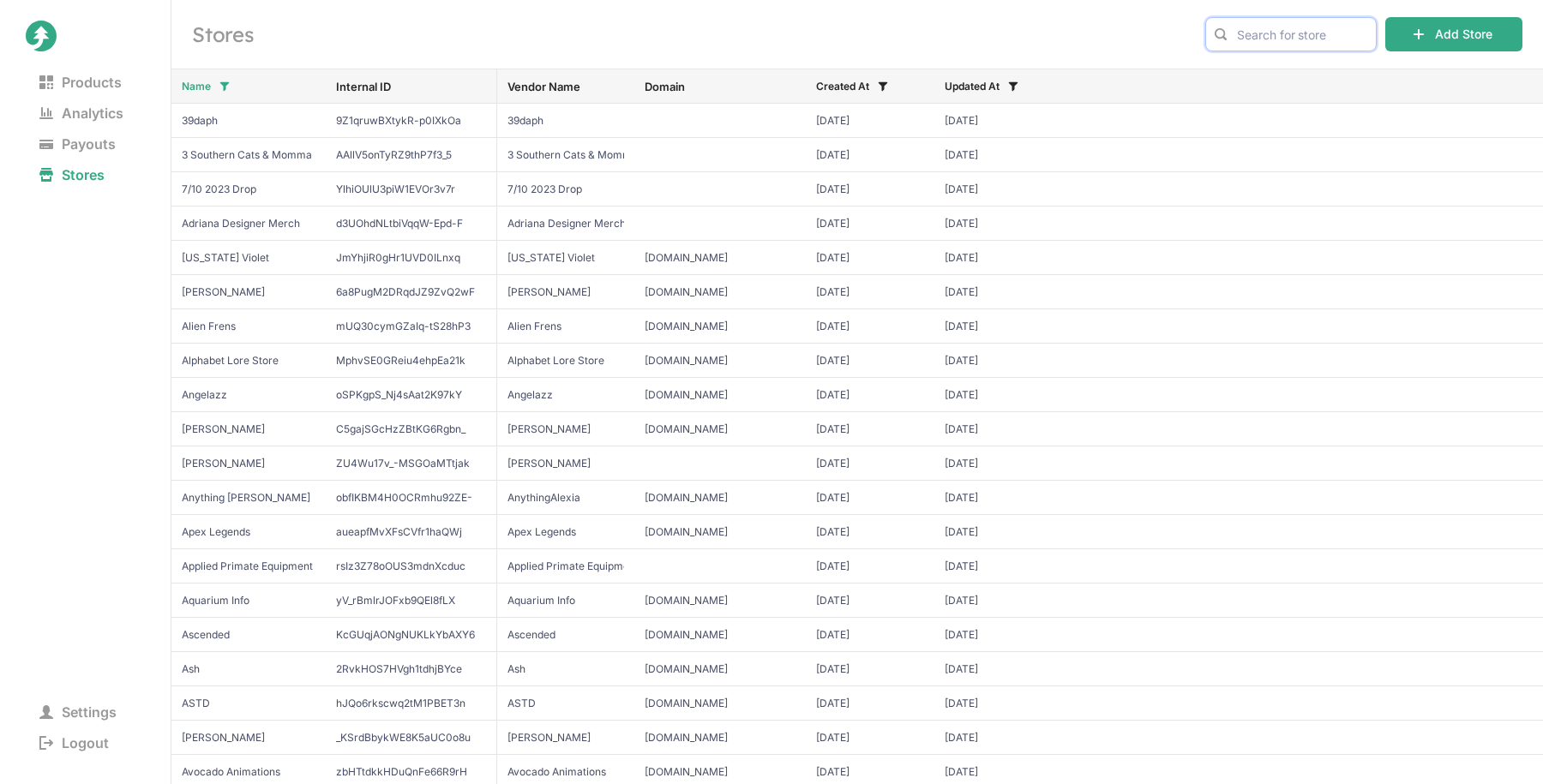
click at [1257, 29] on input "text" at bounding box center [1290, 34] width 171 height 35
type input "[PERSON_NAME]"
click at [1093, 34] on h2 "Stores" at bounding box center [688, 34] width 993 height 27
click at [1276, 41] on input "[PERSON_NAME]" at bounding box center [1290, 34] width 171 height 35
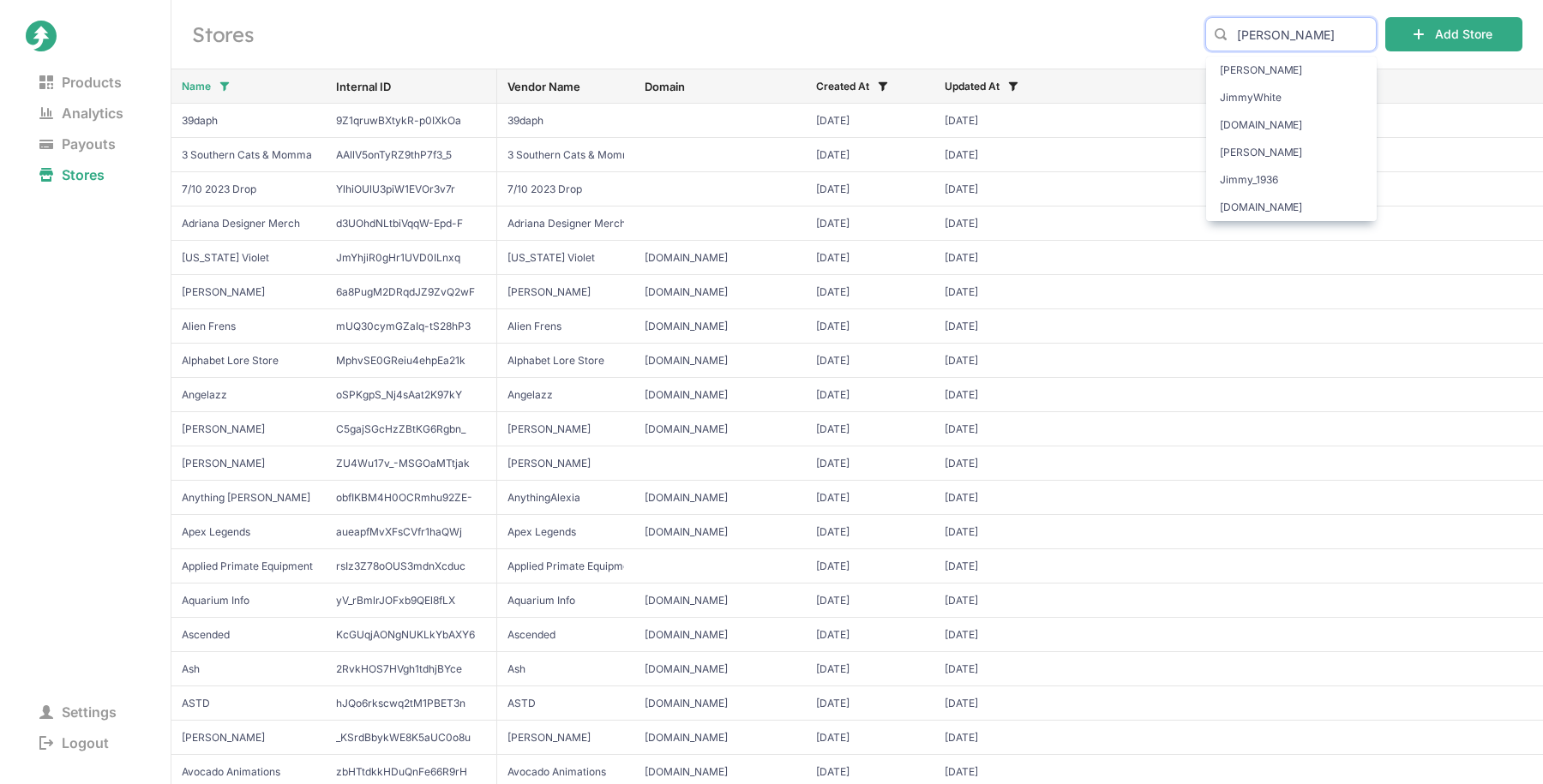
click at [1276, 41] on input "[PERSON_NAME]" at bounding box center [1290, 34] width 171 height 35
click at [1286, 35] on input "text" at bounding box center [1290, 34] width 171 height 35
type input "[PERSON_NAME]"
click at [1285, 34] on input "[PERSON_NAME]" at bounding box center [1290, 34] width 171 height 35
